Goal: Task Accomplishment & Management: Use online tool/utility

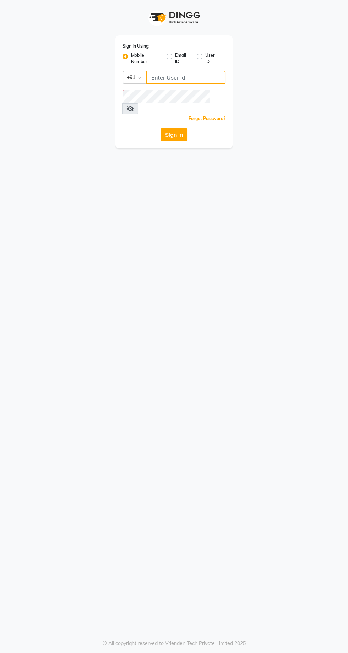
type input "9869078914"
click at [161, 128] on button "Sign In" at bounding box center [174, 134] width 27 height 13
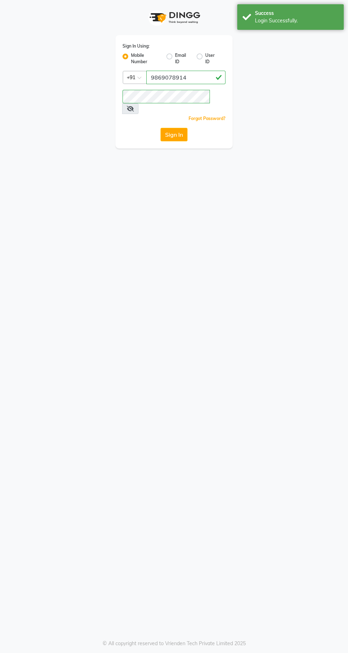
select select "service"
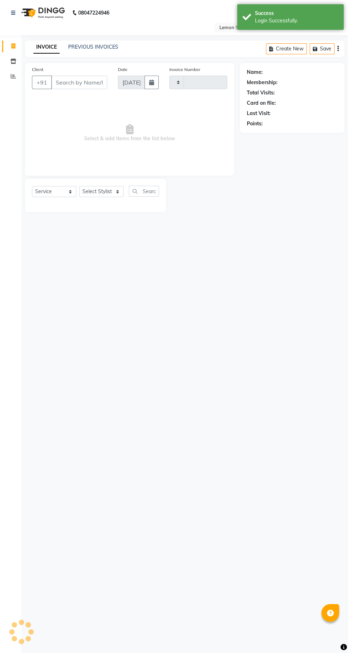
type input "1914"
select select "en"
select select "8053"
click at [13, 76] on icon at bounding box center [13, 76] width 5 height 5
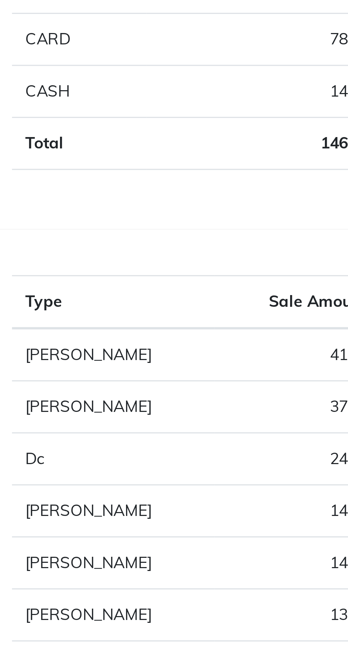
scroll to position [1, 0]
